Goal: Task Accomplishment & Management: Complete application form

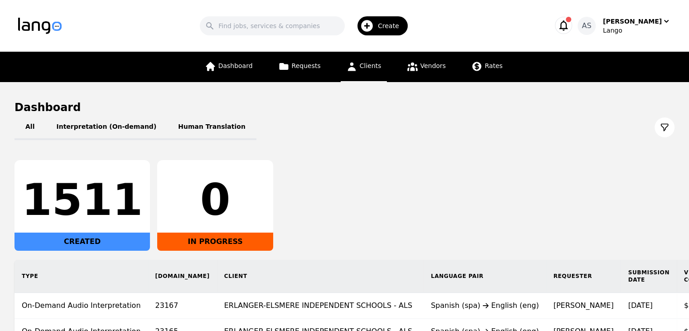
click at [370, 70] on link "Clients" at bounding box center [364, 67] width 46 height 30
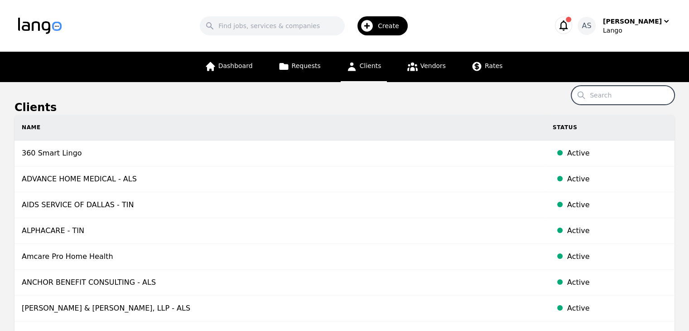
click at [610, 92] on input "Search" at bounding box center [622, 95] width 103 height 19
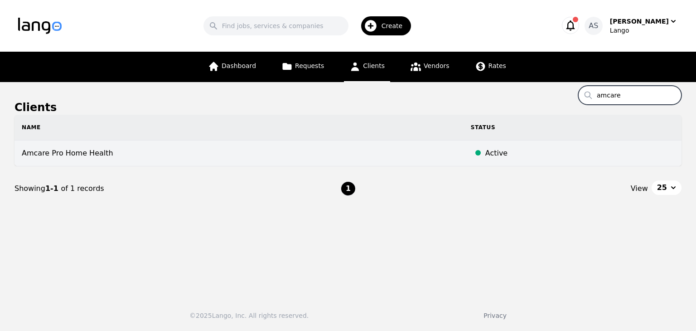
type input "amcare"
click at [303, 151] on td "Amcare Pro Home Health" at bounding box center [238, 153] width 449 height 26
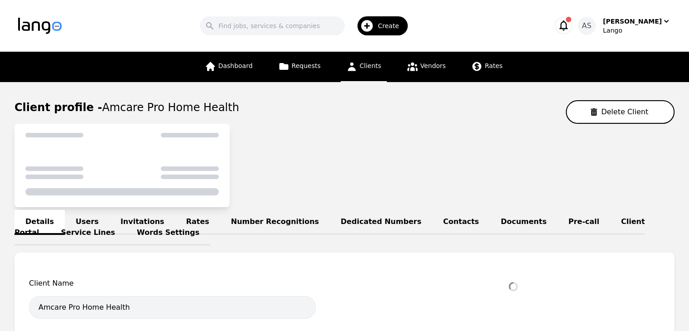
select select "active"
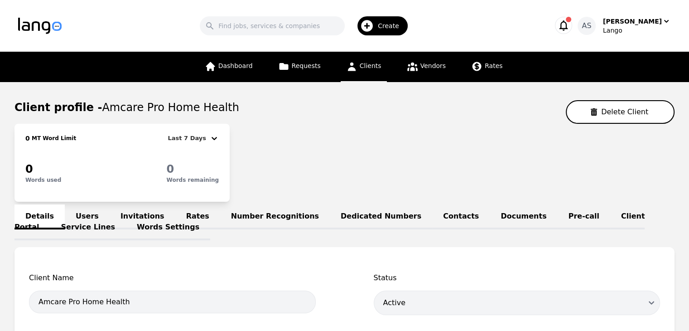
click at [85, 208] on link "Users" at bounding box center [87, 216] width 45 height 25
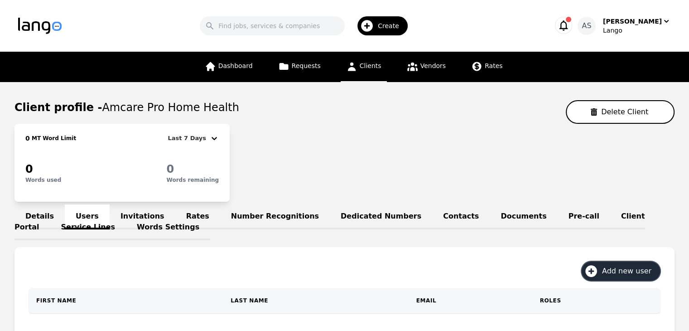
click at [612, 268] on span "Add new user" at bounding box center [630, 270] width 56 height 11
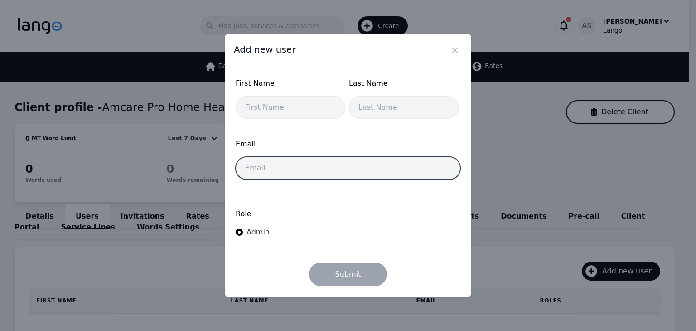
click at [366, 166] on input "email" at bounding box center [348, 168] width 225 height 23
paste input "[EMAIL_ADDRESS][DOMAIN_NAME]"
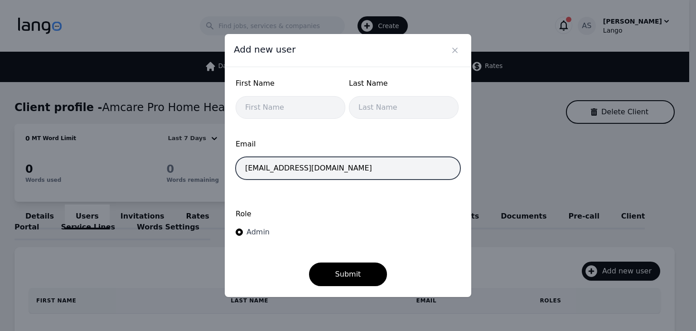
type input "[EMAIL_ADDRESS][DOMAIN_NAME]"
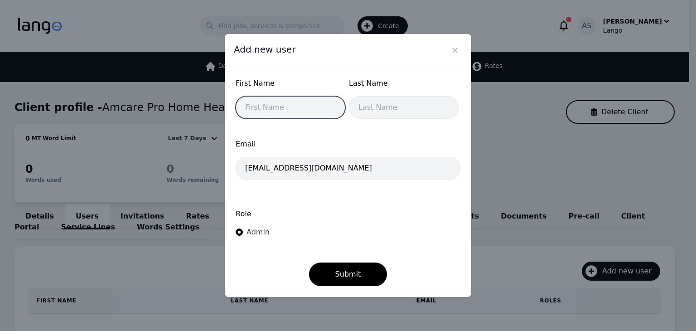
click at [273, 115] on input "text" at bounding box center [291, 107] width 110 height 23
type input "Zalifah"
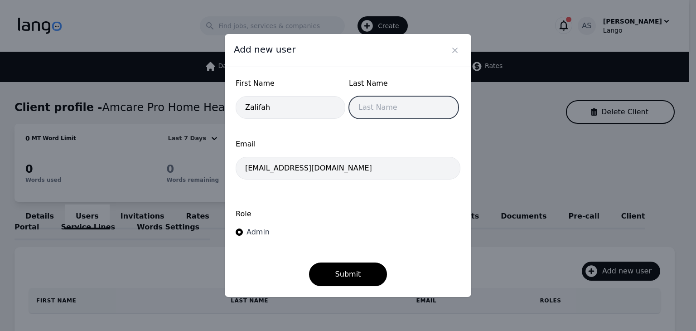
click at [377, 113] on input "text" at bounding box center [404, 107] width 110 height 23
type input "Mahadi"
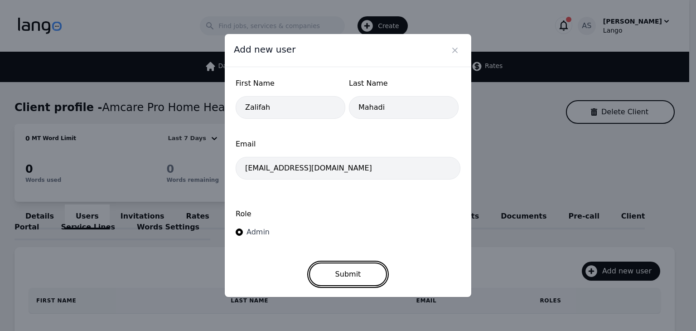
click at [359, 278] on button "Submit" at bounding box center [348, 274] width 78 height 24
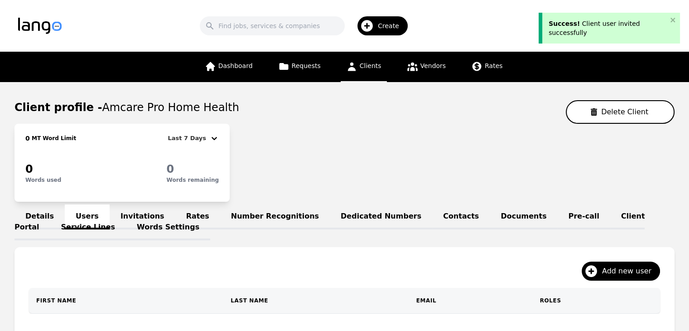
click at [377, 67] on span "Clients" at bounding box center [371, 65] width 22 height 7
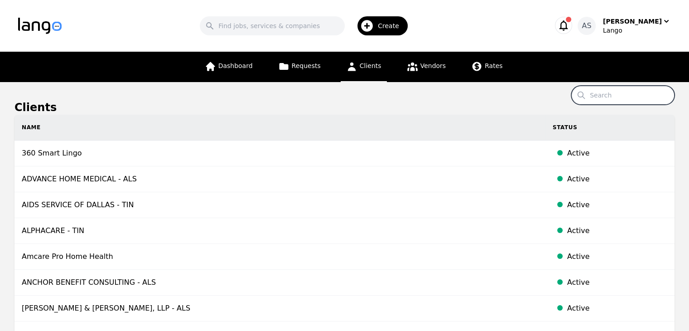
click at [597, 97] on input "Search" at bounding box center [622, 95] width 103 height 19
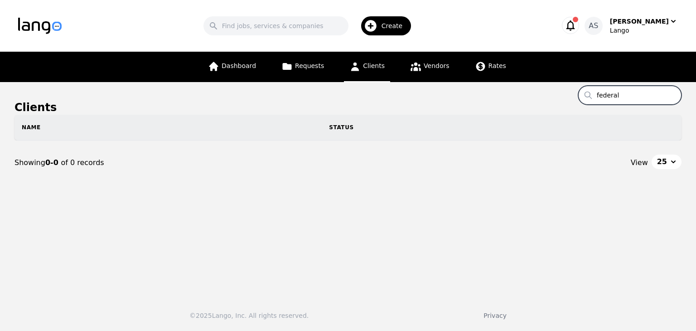
type input "federal"
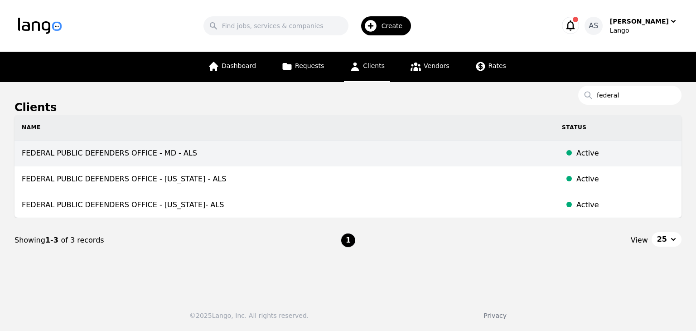
click at [332, 162] on td "FEDERAL PUBLIC DEFENDERS OFFICE - MD - ALS" at bounding box center [284, 153] width 540 height 26
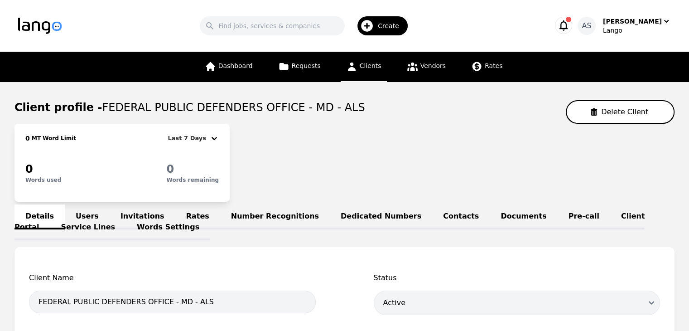
click at [381, 67] on link "Clients" at bounding box center [364, 67] width 46 height 30
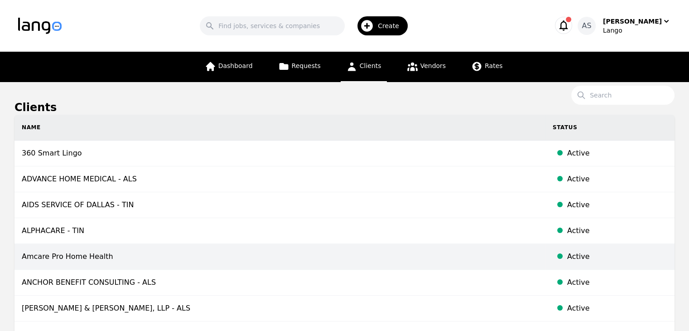
click at [339, 250] on td "Amcare Pro Home Health" at bounding box center [279, 257] width 531 height 26
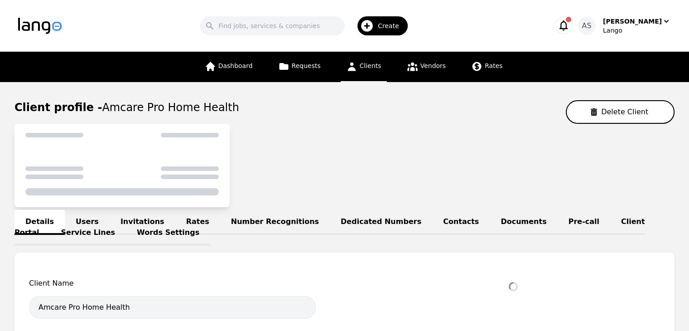
select select "active"
